Goal: Information Seeking & Learning: Learn about a topic

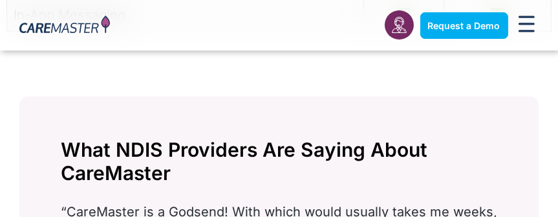
scroll to position [1422, 0]
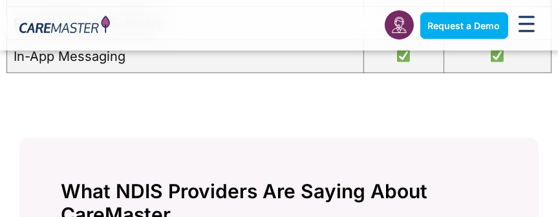
click at [530, 25] on icon "Menu Toggle" at bounding box center [526, 24] width 16 height 17
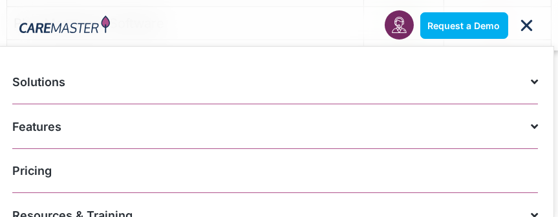
click at [70, 165] on link "Pricing" at bounding box center [274, 171] width 525 height 44
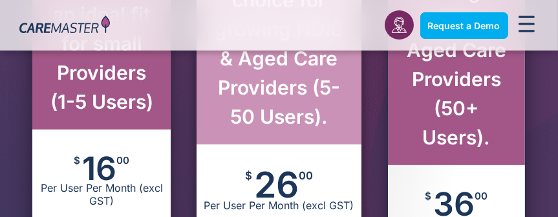
scroll to position [969, 0]
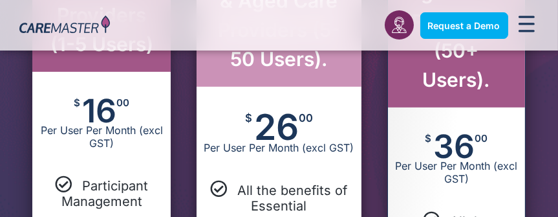
click at [524, 26] on icon "Menu Toggle" at bounding box center [526, 24] width 16 height 17
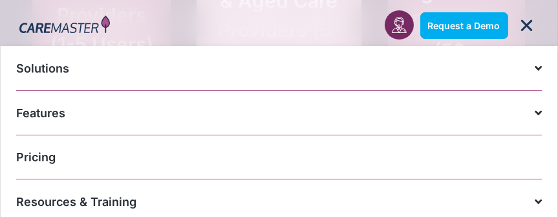
scroll to position [0, 0]
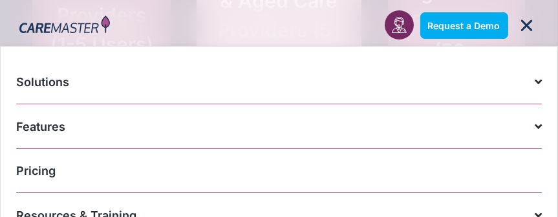
click at [38, 84] on link "Solutions" at bounding box center [278, 81] width 525 height 45
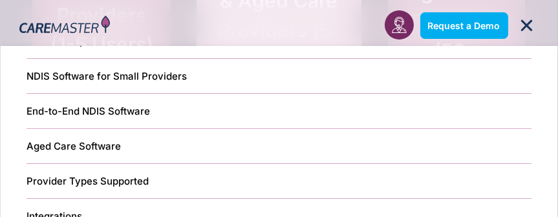
scroll to position [65, 0]
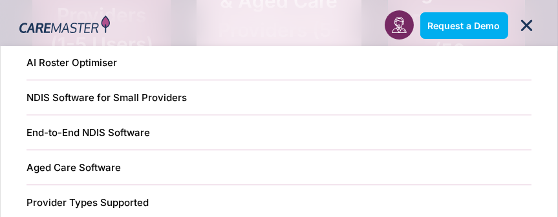
click at [119, 97] on link "NDIS Software for Small Providers" at bounding box center [278, 97] width 505 height 35
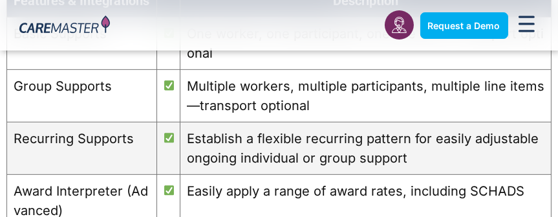
scroll to position [776, 0]
